Goal: Find specific page/section: Find specific page/section

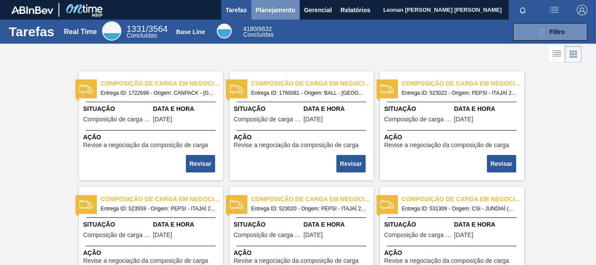
click at [279, 9] on span "Planejamento" at bounding box center [276, 10] width 40 height 10
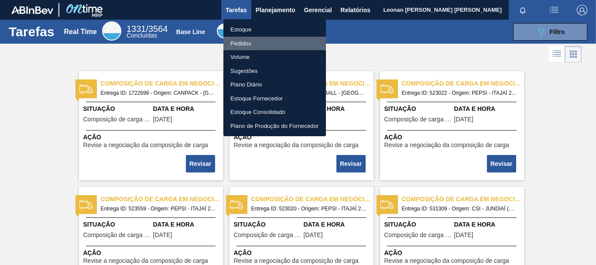
click at [256, 43] on li "Pedidos" at bounding box center [274, 44] width 103 height 14
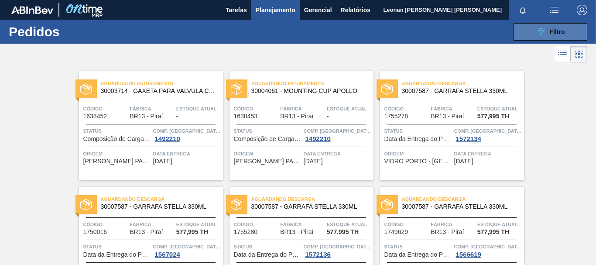
click at [548, 37] on button "089F7B8B-B2A5-4AFE-B5C0-19BA573D28AC Filtro" at bounding box center [550, 31] width 74 height 17
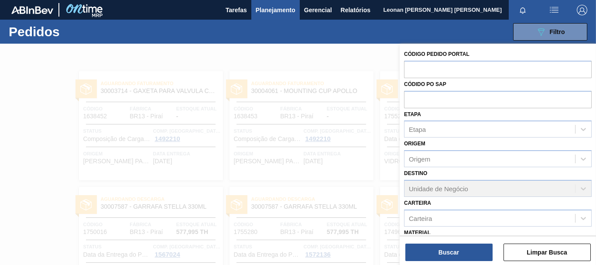
scroll to position [101, 0]
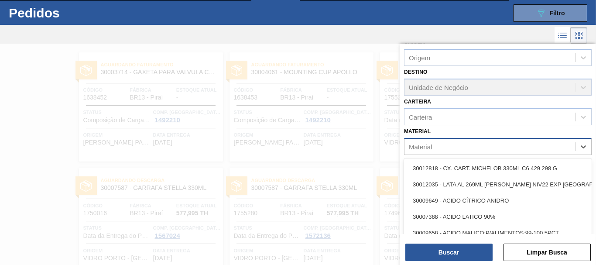
click at [441, 149] on div "Material" at bounding box center [489, 146] width 171 height 13
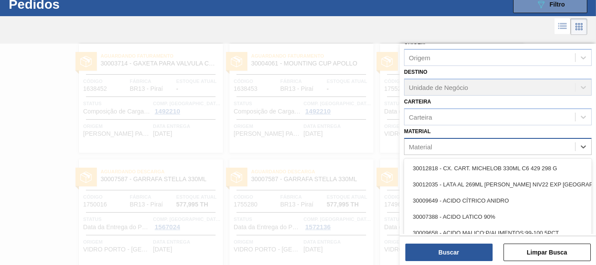
scroll to position [28, 0]
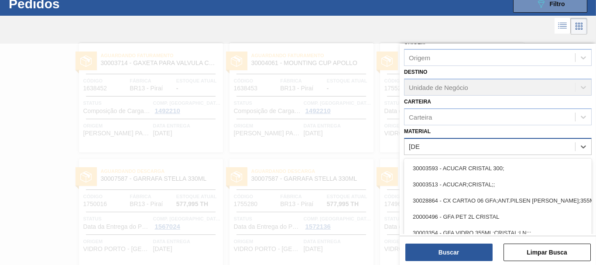
type input "[DEMOGRAPHIC_DATA]"
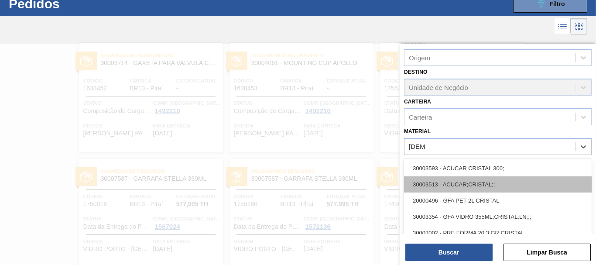
click at [445, 184] on div "30003513 - ACUCAR;CRISTAL;;" at bounding box center [498, 184] width 188 height 16
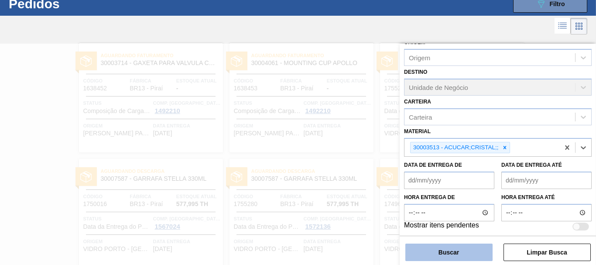
click at [467, 252] on button "Buscar" at bounding box center [448, 251] width 87 height 17
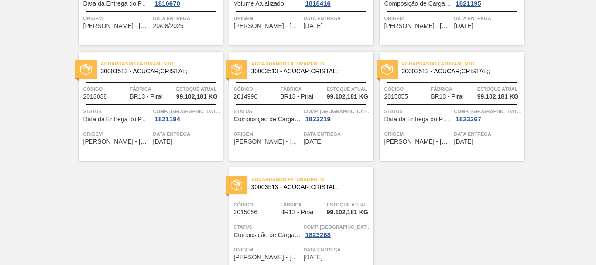
scroll to position [179, 0]
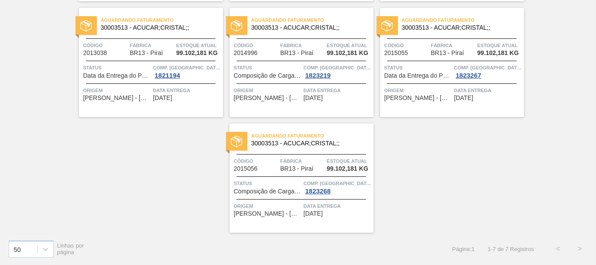
click at [437, 199] on div "Aguardando Descarga 30003513 - ACUCAR;CRISTAL;; Código 2008370 Fábrica BR13 - P…" at bounding box center [298, 59] width 596 height 347
